Goal: Download file/media

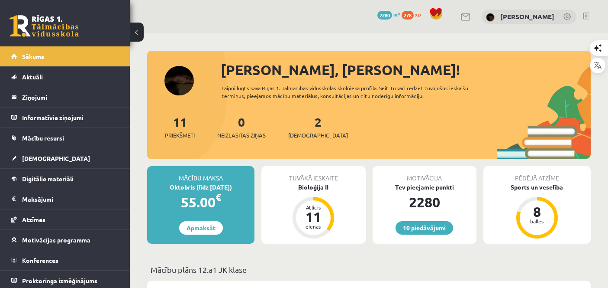
scroll to position [23, 0]
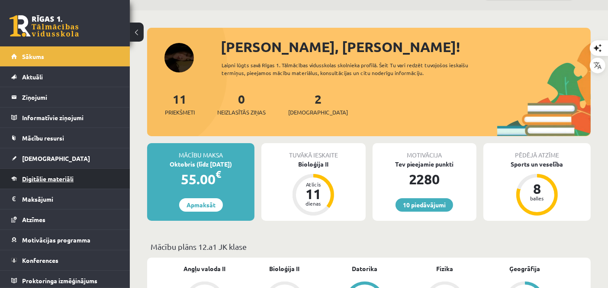
click at [66, 176] on span "Digitālie materiāli" at bounding box center [48, 179] width 52 height 8
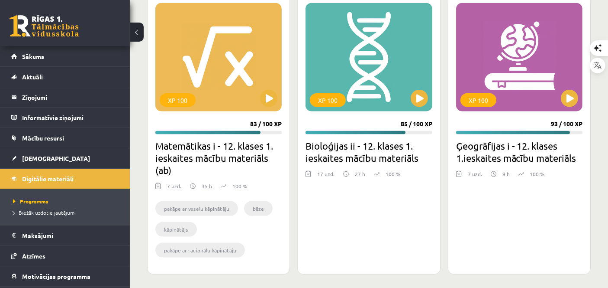
scroll to position [1120, 0]
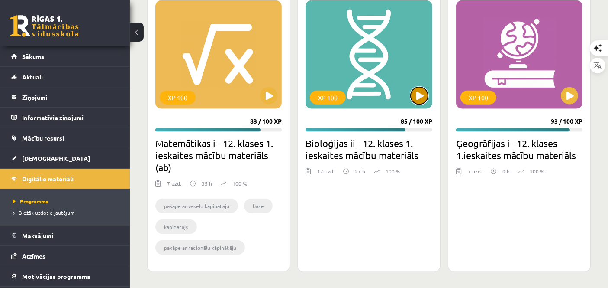
click at [414, 91] on button at bounding box center [419, 95] width 17 height 17
click at [422, 103] on div "XP 100" at bounding box center [369, 54] width 126 height 108
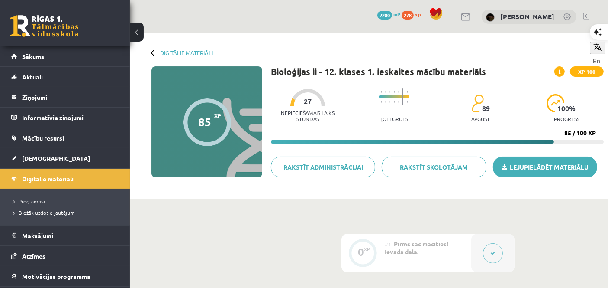
click at [566, 158] on link "Lejupielādēt materiālu" at bounding box center [545, 166] width 104 height 21
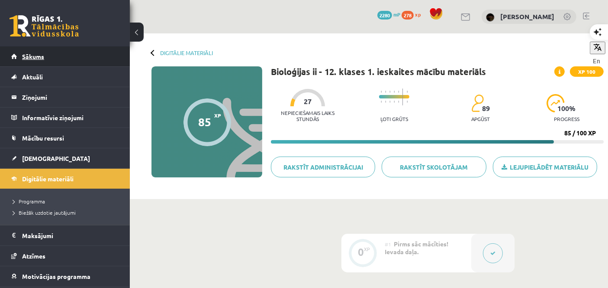
click at [95, 50] on link "Sākums" at bounding box center [65, 56] width 108 height 20
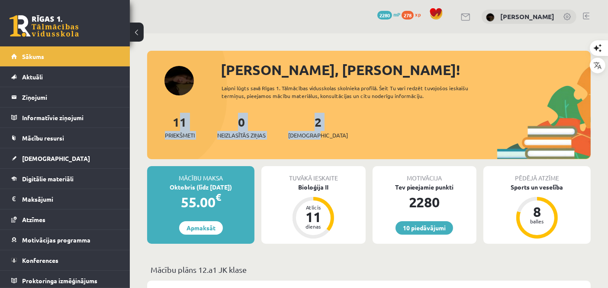
drag, startPoint x: 153, startPoint y: 112, endPoint x: 335, endPoint y: 136, distance: 183.1
click at [335, 136] on div "[PERSON_NAME], [PERSON_NAME]! Laipni lūgts savā Rīgas 1. Tālmācības vidusskolas…" at bounding box center [369, 109] width 444 height 100
drag, startPoint x: 335, startPoint y: 136, endPoint x: 364, endPoint y: 136, distance: 29.0
click at [364, 136] on div "11 Priekšmeti 0 Neizlasītās ziņas 2 Ieskaites" at bounding box center [369, 136] width 444 height 46
click at [362, 136] on div "11 Priekšmeti 0 Neizlasītās ziņas 2 Ieskaites" at bounding box center [369, 136] width 444 height 46
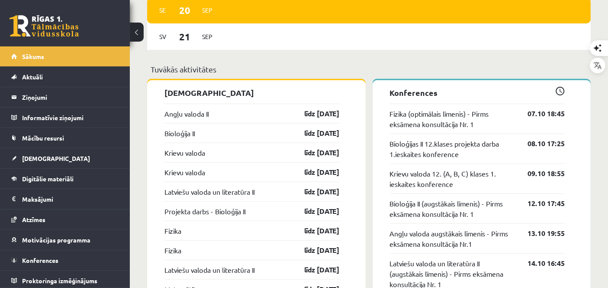
scroll to position [718, 0]
